Goal: Task Accomplishment & Management: Manage account settings

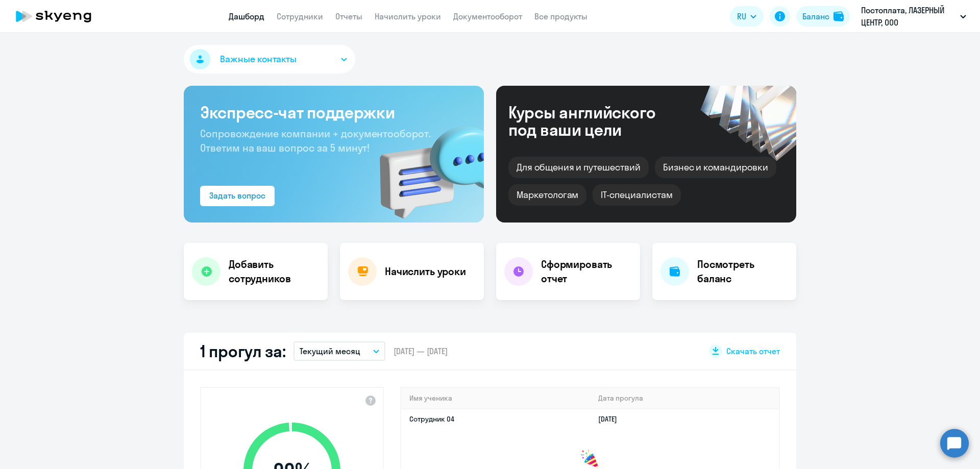
select select "30"
click at [396, 20] on link "Начислить уроки" at bounding box center [408, 16] width 66 height 10
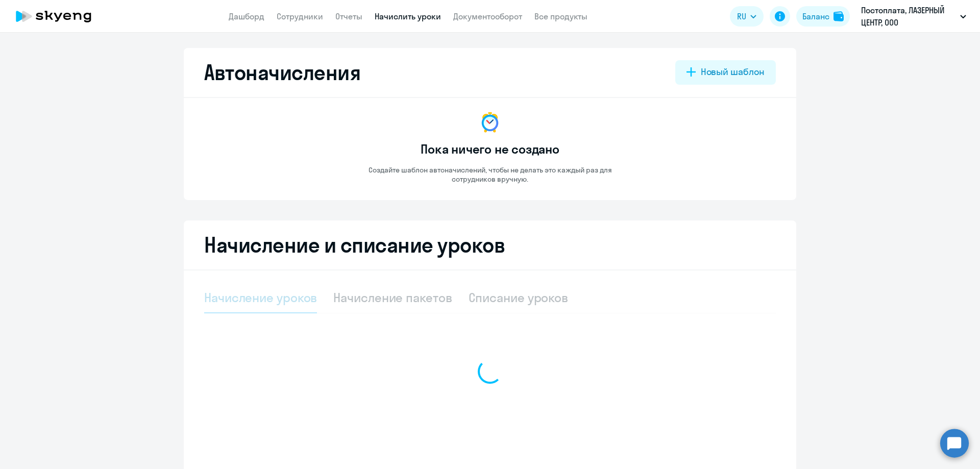
select select "10"
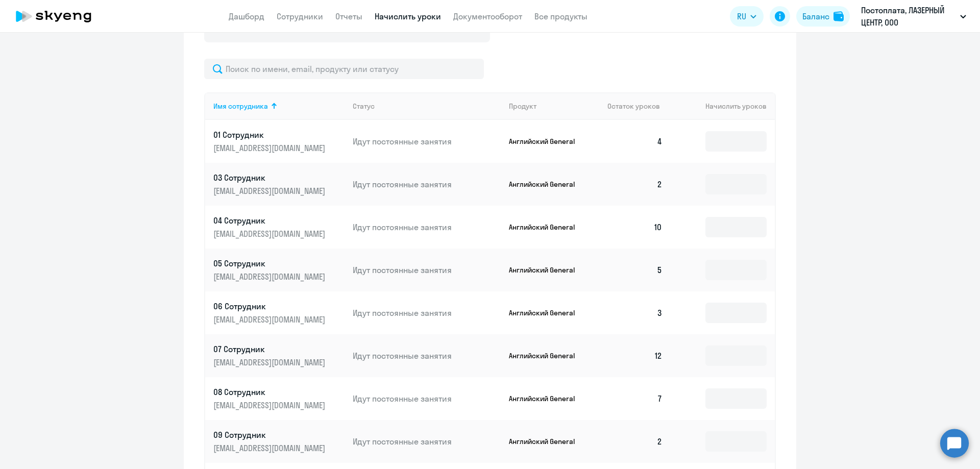
scroll to position [357, 0]
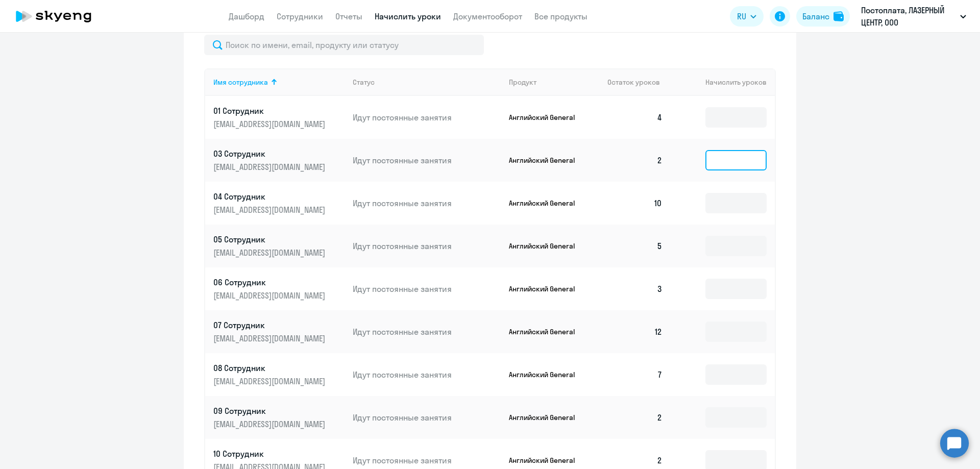
click at [730, 166] on input at bounding box center [736, 160] width 61 height 20
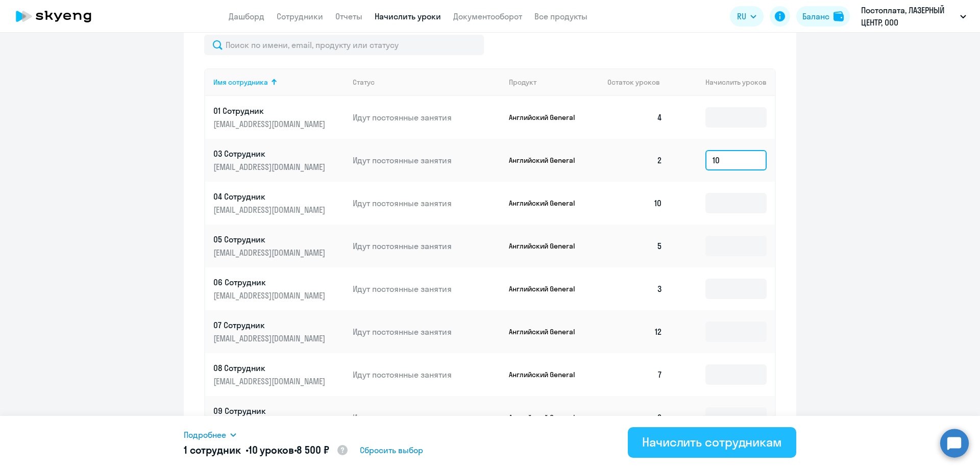
type input "10"
click at [702, 452] on button "Начислить сотрудникам" at bounding box center [712, 442] width 169 height 31
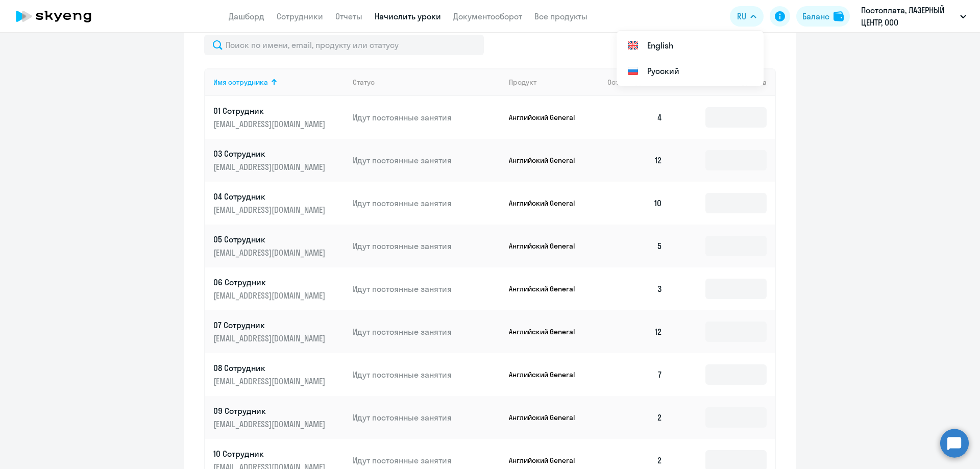
click at [833, 128] on ng-component "Автоначисления Новый шаблон Пока ничего не создано Создайте шаблон автоначислен…" at bounding box center [490, 130] width 980 height 879
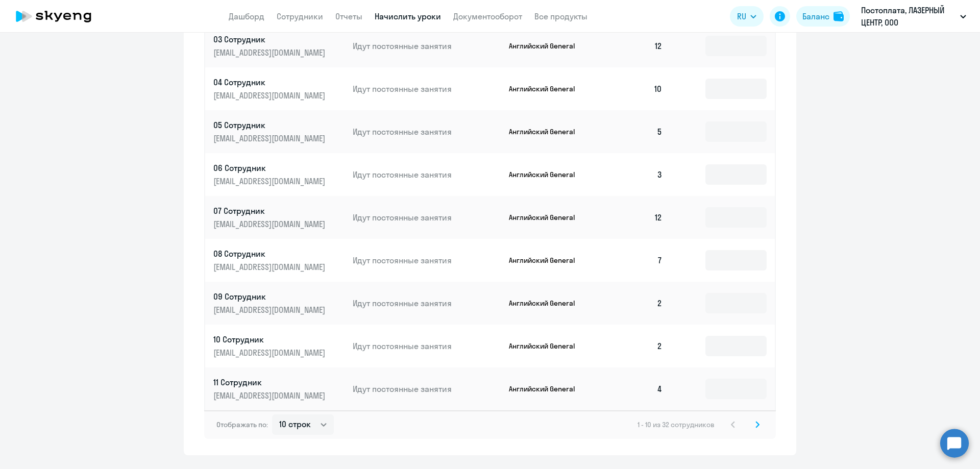
scroll to position [499, 0]
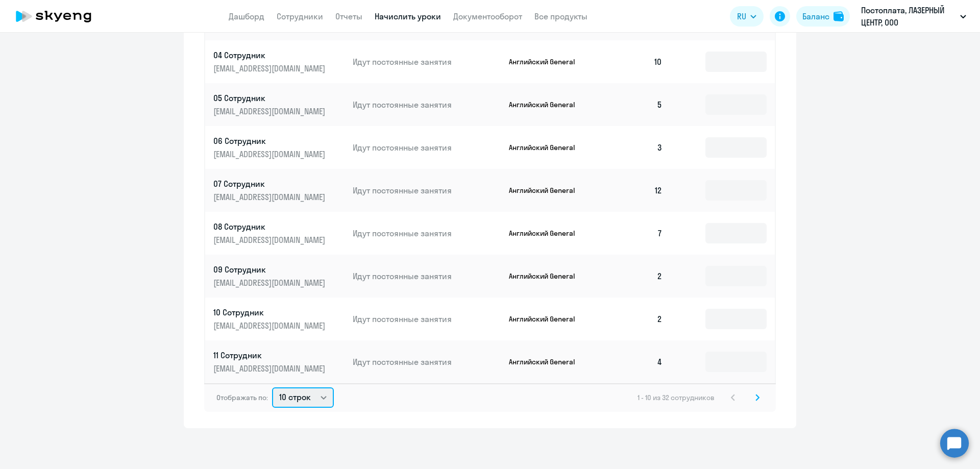
click at [318, 401] on select "10 строк 30 строк 50 строк" at bounding box center [303, 398] width 62 height 20
select select "50"
click at [272, 388] on select "10 строк 30 строк 50 строк" at bounding box center [303, 398] width 62 height 20
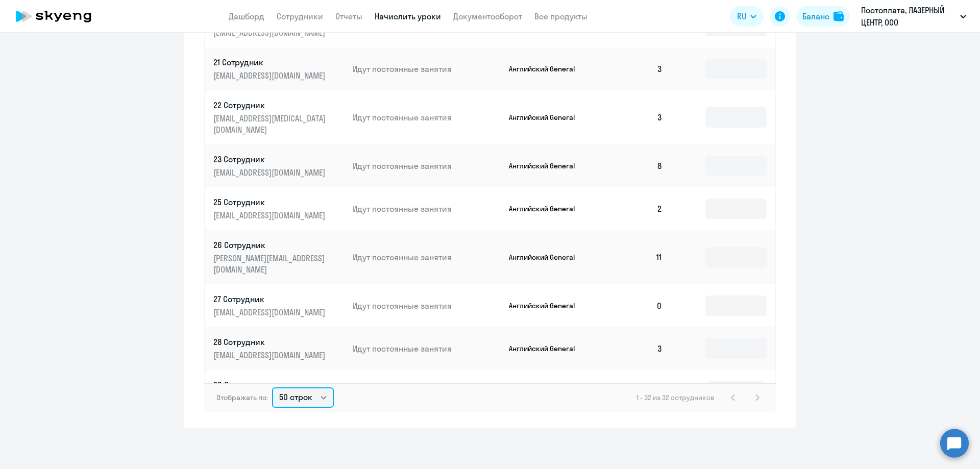
scroll to position [664, 0]
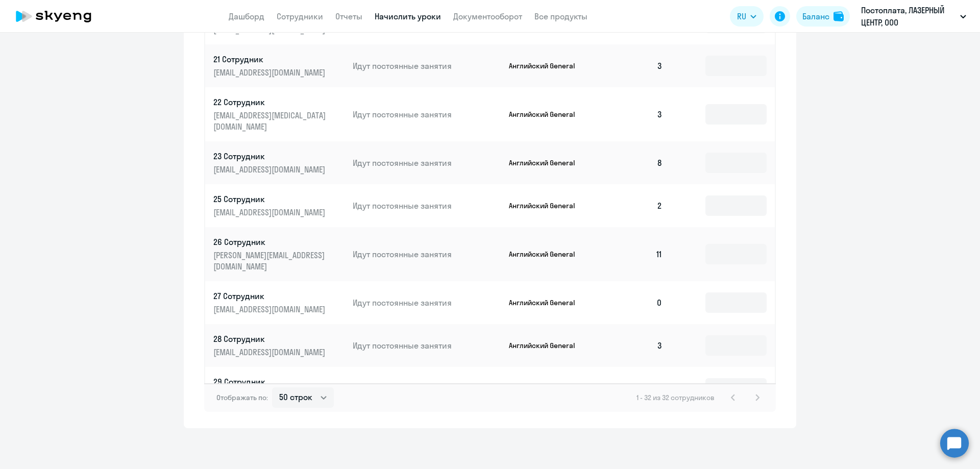
click at [691, 281] on td at bounding box center [723, 302] width 104 height 43
drag, startPoint x: 701, startPoint y: 243, endPoint x: 706, endPoint y: 238, distance: 6.9
click at [706, 293] on input at bounding box center [736, 303] width 61 height 20
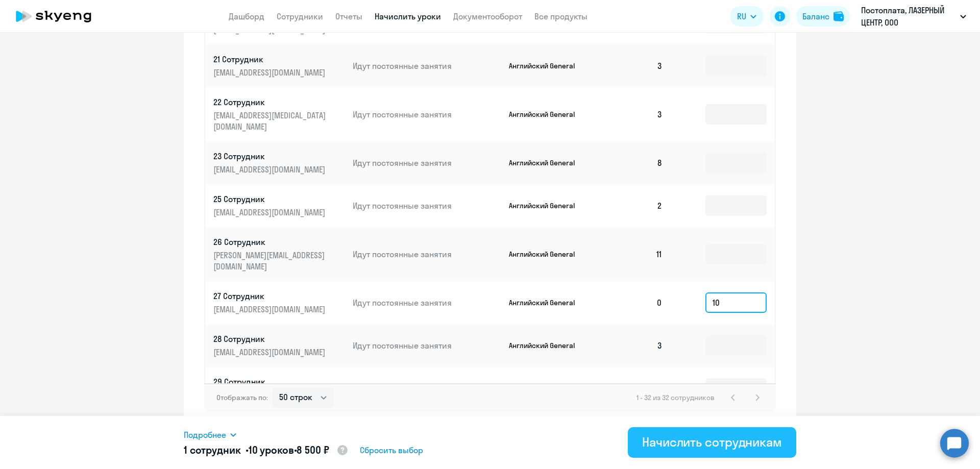
type input "10"
click at [712, 454] on button "Начислить сотрудникам" at bounding box center [712, 442] width 169 height 31
